Goal: Information Seeking & Learning: Learn about a topic

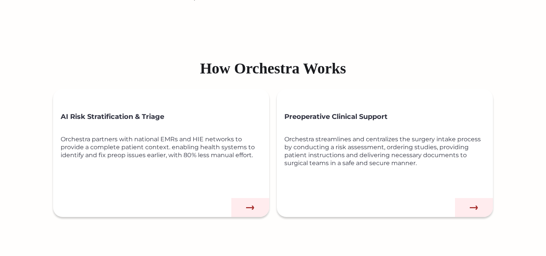
scroll to position [401, 0]
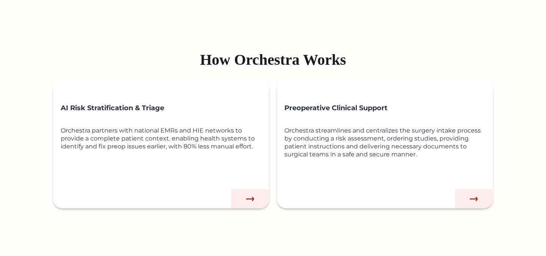
click at [251, 202] on img at bounding box center [250, 198] width 38 height 19
click at [251, 197] on img at bounding box center [250, 198] width 38 height 19
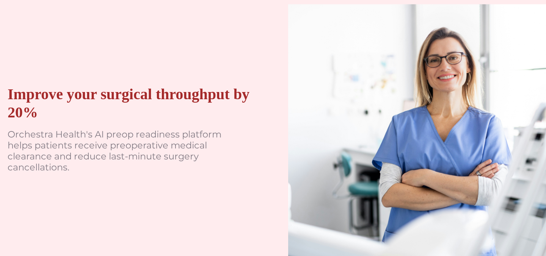
scroll to position [0, 0]
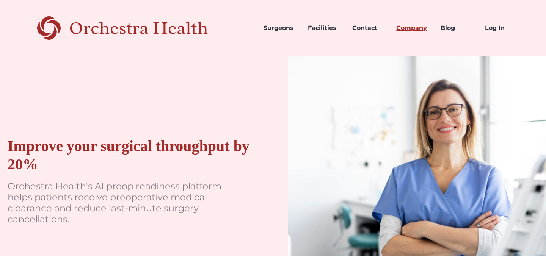
click at [416, 27] on link "Company" at bounding box center [412, 28] width 44 height 26
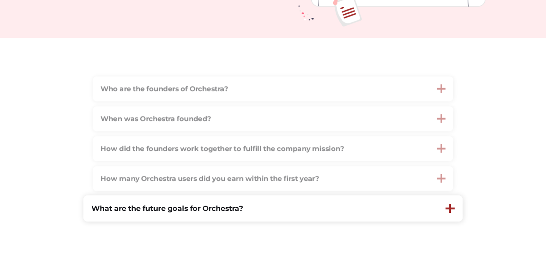
scroll to position [185, 0]
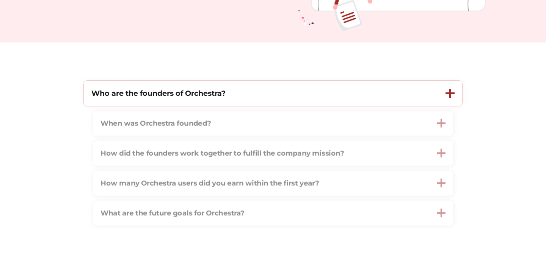
click at [220, 91] on strong "Who are the founders of Orchestra?" at bounding box center [158, 93] width 134 height 9
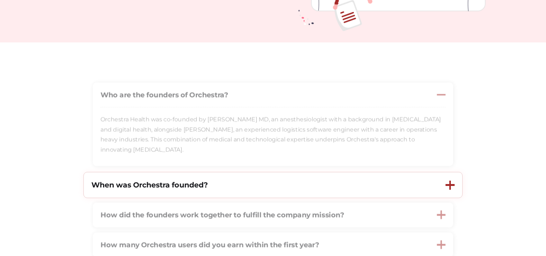
click at [167, 185] on strong "When was Orchestra founded?" at bounding box center [149, 184] width 116 height 9
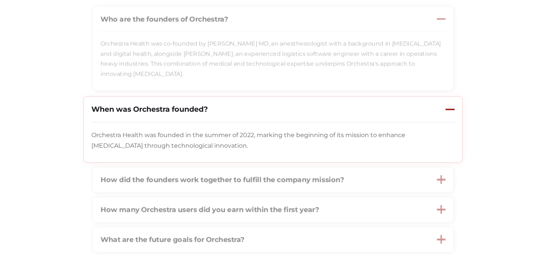
scroll to position [273, 0]
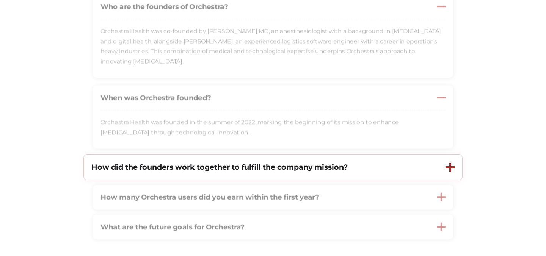
click at [283, 168] on strong "How did the founders work together to fulfill the company mission?" at bounding box center [219, 167] width 256 height 9
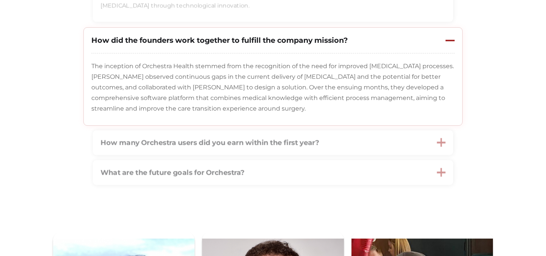
scroll to position [400, 0]
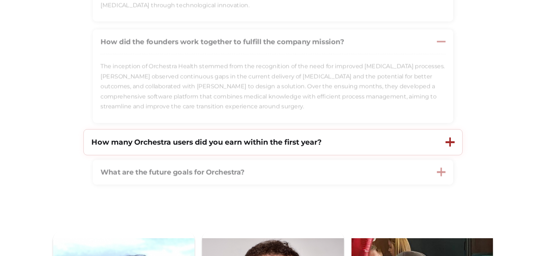
click at [238, 142] on strong "How many Orchestra users did you earn within the first year?" at bounding box center [206, 142] width 230 height 9
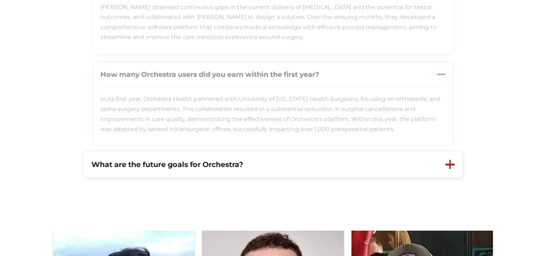
scroll to position [472, 0]
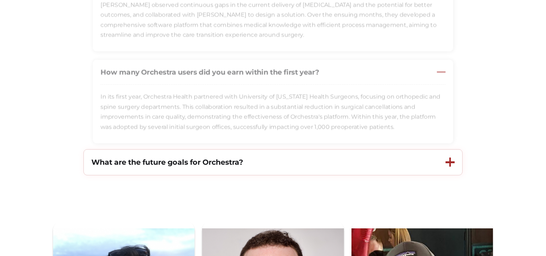
click at [145, 163] on strong "What are the future goals for Orchestra?" at bounding box center [167, 162] width 152 height 9
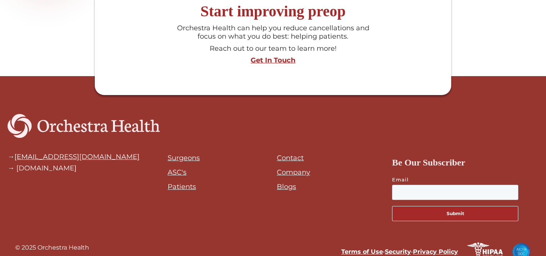
scroll to position [1313, 0]
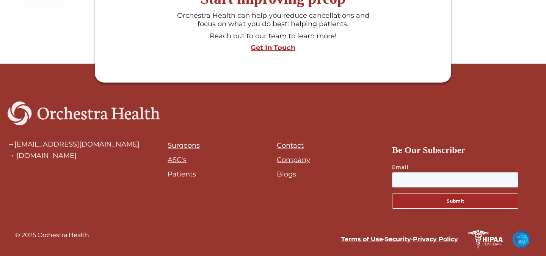
click at [302, 160] on link "Company" at bounding box center [293, 160] width 33 height 8
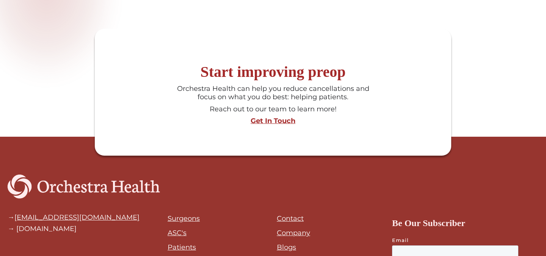
scroll to position [1015, 0]
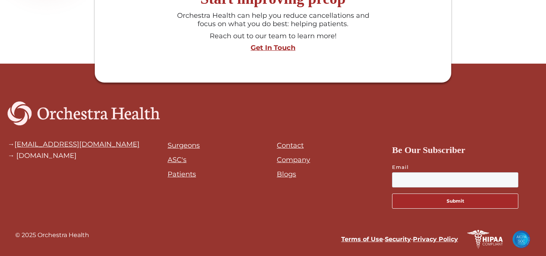
click at [181, 173] on link "Patients" at bounding box center [181, 174] width 28 height 8
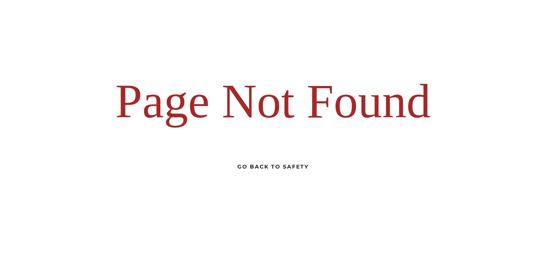
click at [269, 165] on div "Go Back to Safety" at bounding box center [272, 167] width 71 height 10
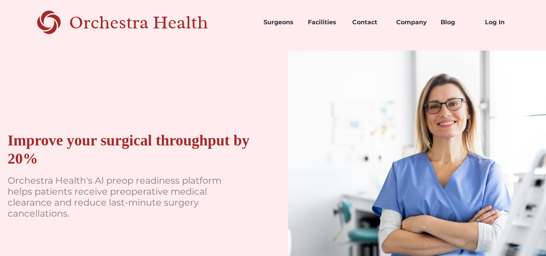
scroll to position [6, 0]
click at [370, 22] on link "Contact" at bounding box center [368, 22] width 44 height 26
